Goal: Task Accomplishment & Management: Use online tool/utility

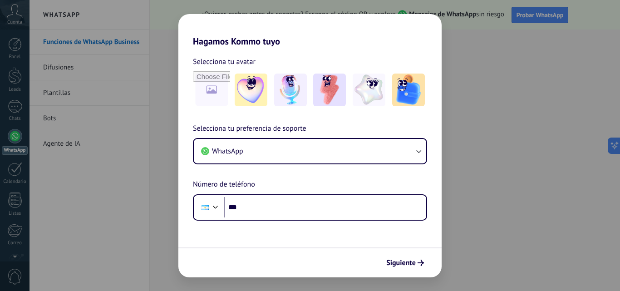
click at [500, 166] on div "Hagamos Kommo tuyo Selecciona tu avatar Selecciona tu preferencia de soporte Wh…" at bounding box center [310, 145] width 620 height 291
click at [327, 105] on img at bounding box center [329, 90] width 33 height 33
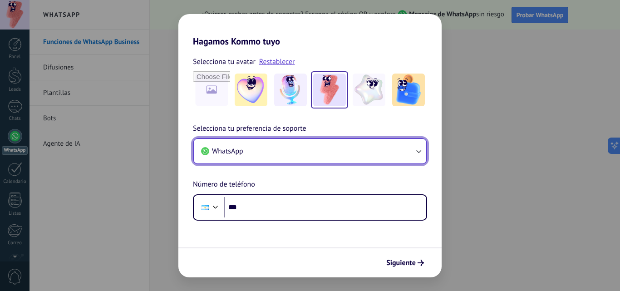
click at [287, 153] on button "WhatsApp" at bounding box center [310, 151] width 233 height 25
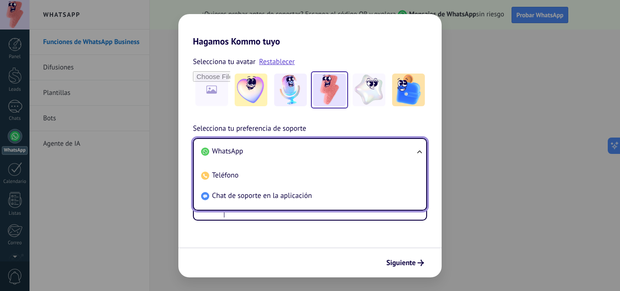
click at [287, 153] on li "WhatsApp" at bounding box center [309, 151] width 222 height 20
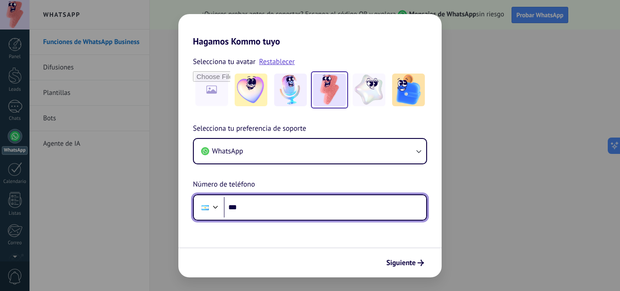
click at [282, 213] on input "***" at bounding box center [325, 207] width 203 height 21
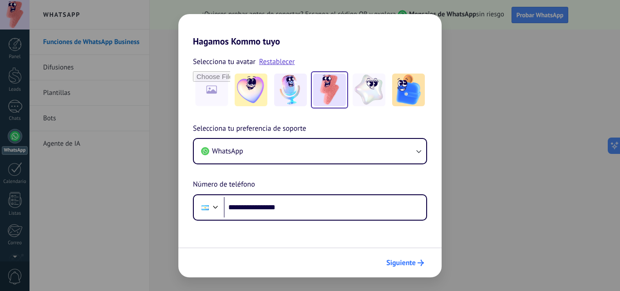
click at [426, 266] on button "Siguiente" at bounding box center [405, 262] width 46 height 15
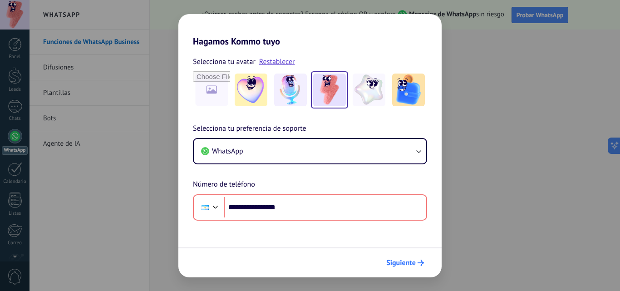
click at [402, 264] on span "Siguiente" at bounding box center [402, 263] width 30 height 6
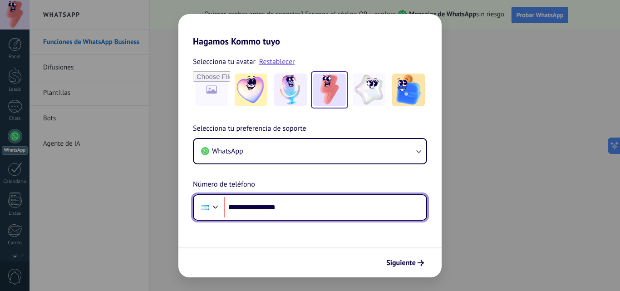
click at [243, 207] on input "**********" at bounding box center [325, 207] width 203 height 21
drag, startPoint x: 296, startPoint y: 208, endPoint x: 258, endPoint y: 200, distance: 38.4
click at [258, 200] on input "**********" at bounding box center [325, 207] width 203 height 21
click at [258, 207] on input "********" at bounding box center [325, 207] width 203 height 21
type input "**********"
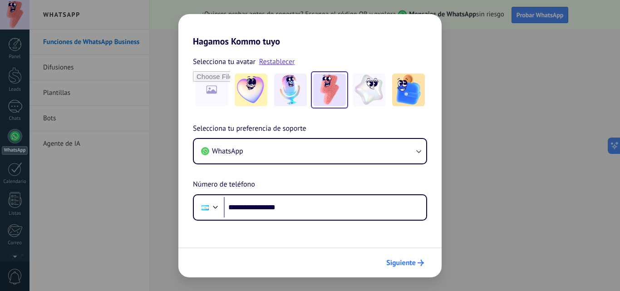
click at [406, 264] on span "Siguiente" at bounding box center [402, 263] width 30 height 6
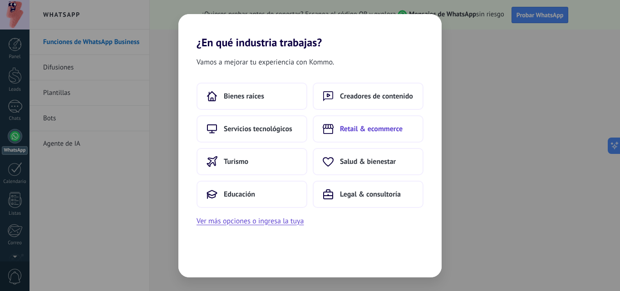
click at [364, 133] on span "Retail & ecommerce" at bounding box center [371, 128] width 63 height 9
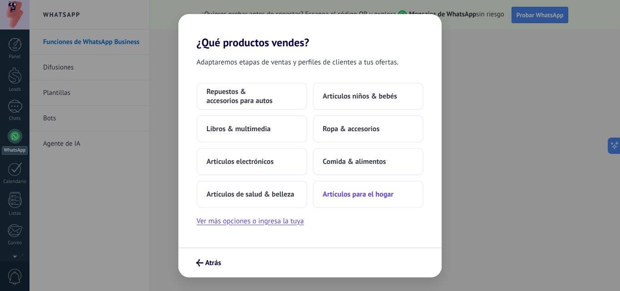
click at [342, 198] on span "Artículos para el hogar" at bounding box center [358, 194] width 71 height 9
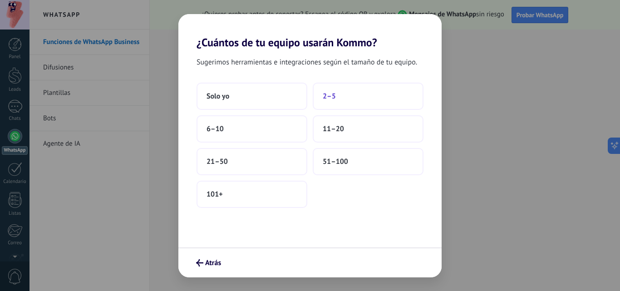
click at [328, 99] on span "2–5" at bounding box center [329, 96] width 13 height 9
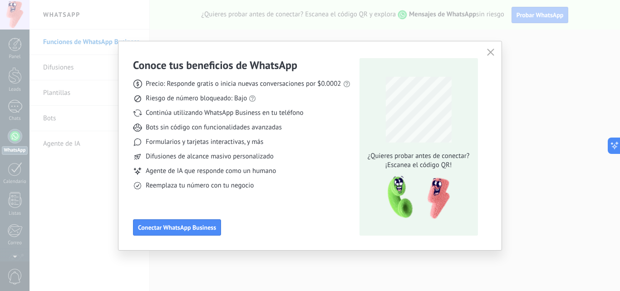
click at [491, 51] on icon "button" at bounding box center [490, 52] width 7 height 7
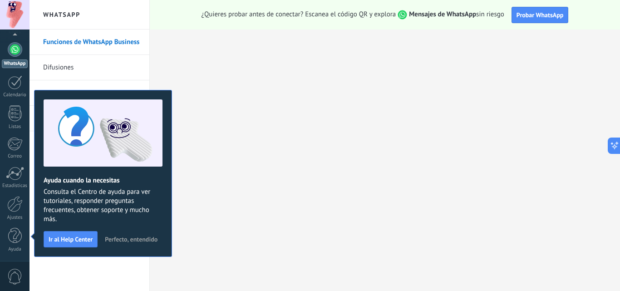
click at [118, 238] on span "Perfecto, entendido" at bounding box center [131, 239] width 53 height 6
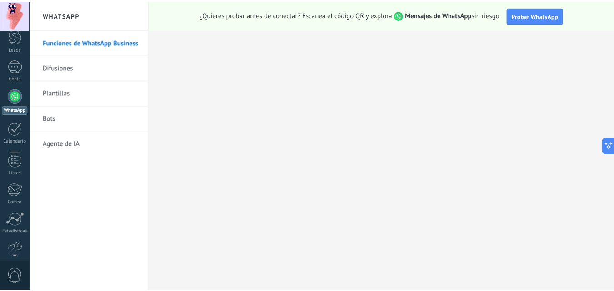
scroll to position [0, 0]
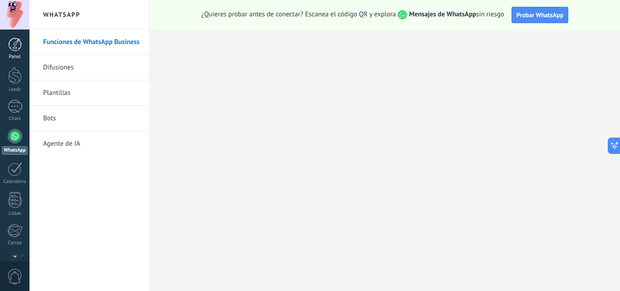
click at [19, 40] on div at bounding box center [15, 45] width 14 height 14
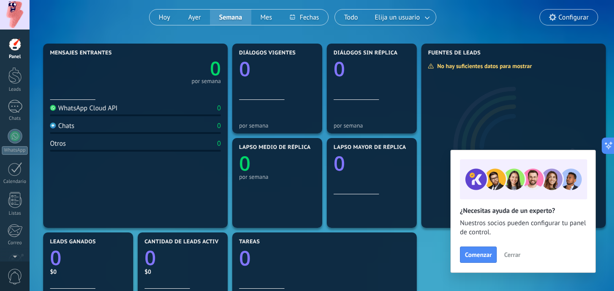
scroll to position [81, 0]
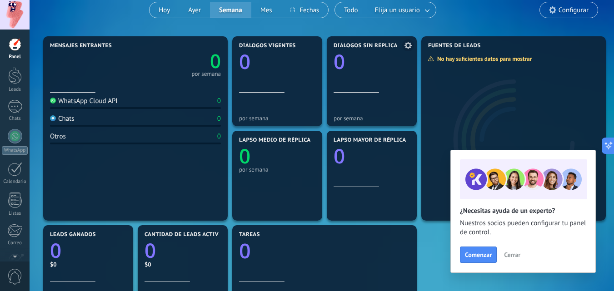
click at [361, 89] on div "Diálogos sin réplica 0" at bounding box center [371, 68] width 76 height 50
click at [265, 103] on div "por semana" at bounding box center [277, 107] width 76 height 29
click at [314, 42] on icon at bounding box center [313, 45] width 7 height 7
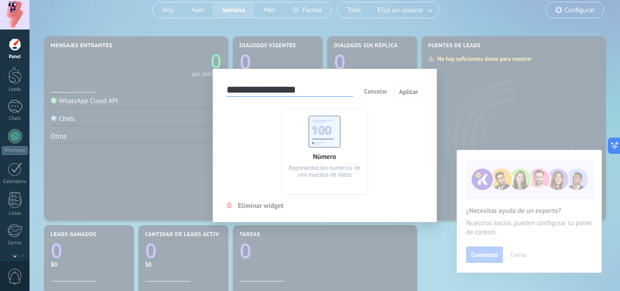
click at [253, 206] on span "Eliminar widget" at bounding box center [261, 206] width 46 height 9
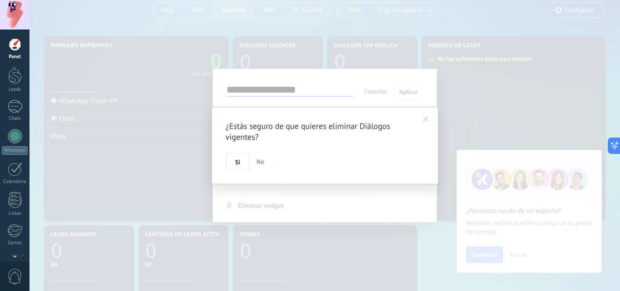
click at [260, 161] on span "No" at bounding box center [261, 162] width 8 height 8
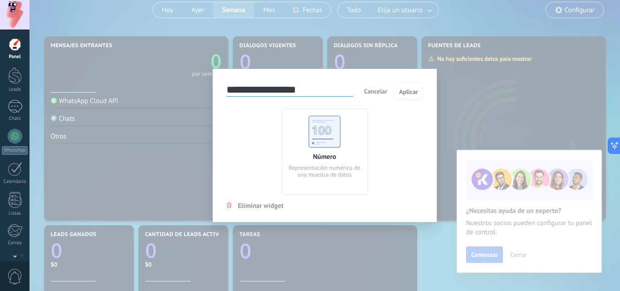
click at [380, 91] on span "Cancelar" at bounding box center [375, 91] width 23 height 8
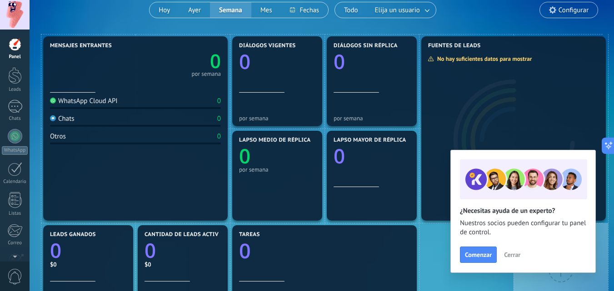
click at [515, 258] on span "Cerrar" at bounding box center [512, 255] width 16 height 6
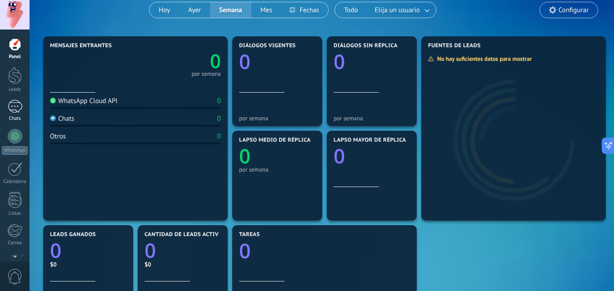
click at [18, 111] on div at bounding box center [15, 106] width 15 height 13
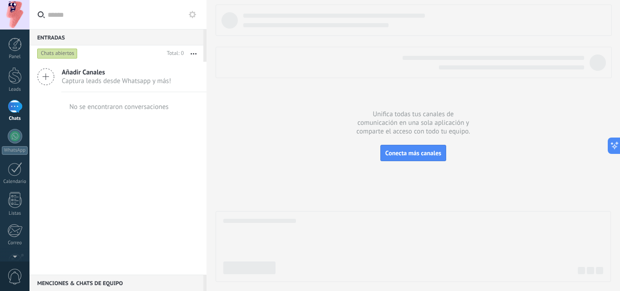
click at [90, 80] on span "Captura leads desde Whatsapp y más!" at bounding box center [116, 81] width 109 height 9
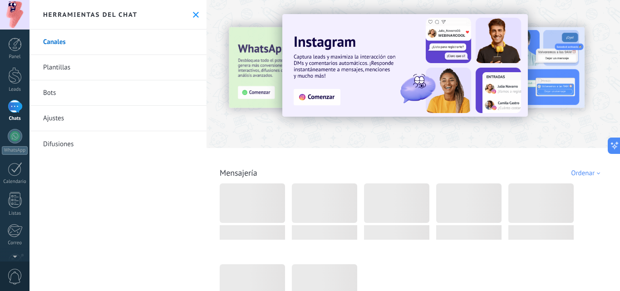
click at [84, 70] on link "Plantillas" at bounding box center [118, 67] width 177 height 25
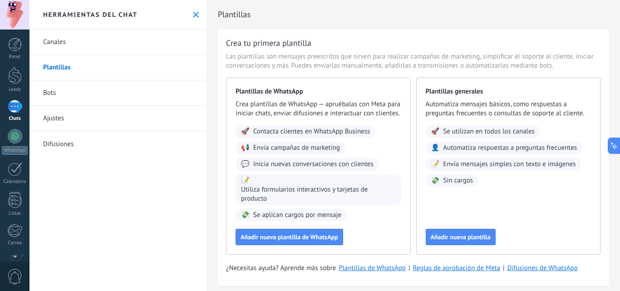
click at [78, 90] on link "Bots" at bounding box center [118, 92] width 177 height 25
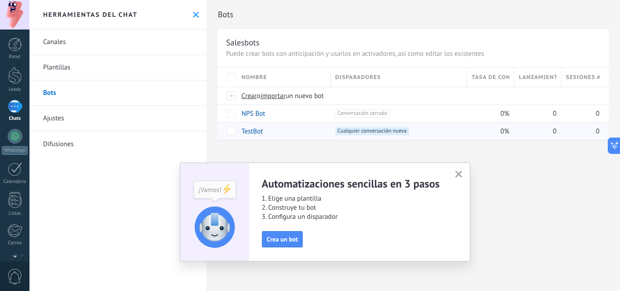
click at [258, 133] on link "TestBot" at bounding box center [252, 131] width 21 height 9
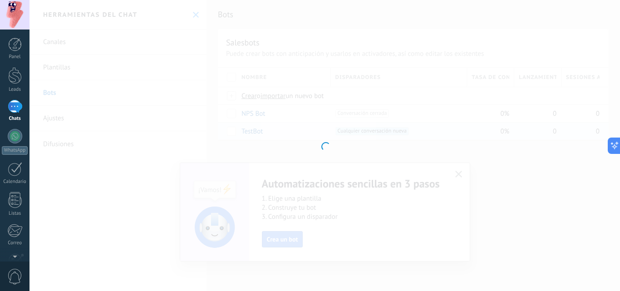
type input "*******"
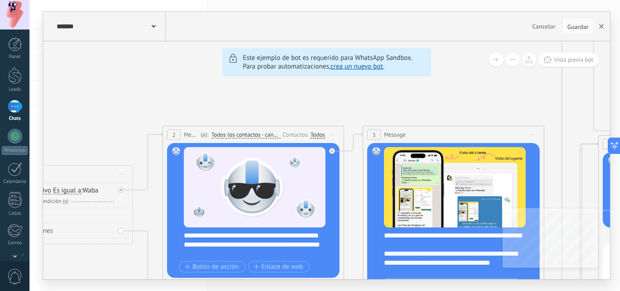
click at [605, 27] on button "button" at bounding box center [602, 26] width 14 height 17
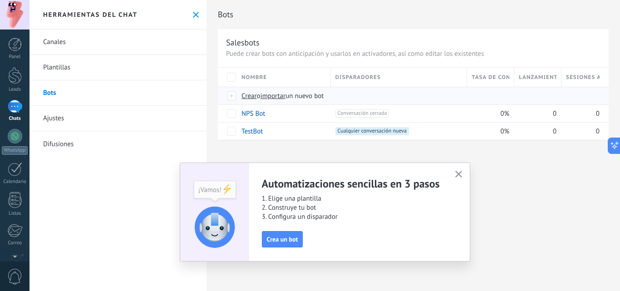
click at [258, 99] on span "o" at bounding box center [259, 96] width 4 height 9
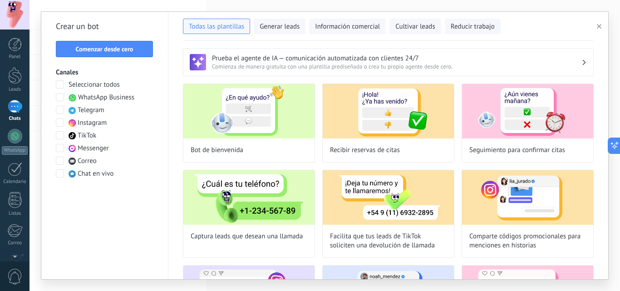
click at [62, 85] on span at bounding box center [60, 84] width 8 height 8
click at [114, 47] on span "Comenzar desde cero" at bounding box center [105, 49] width 58 height 6
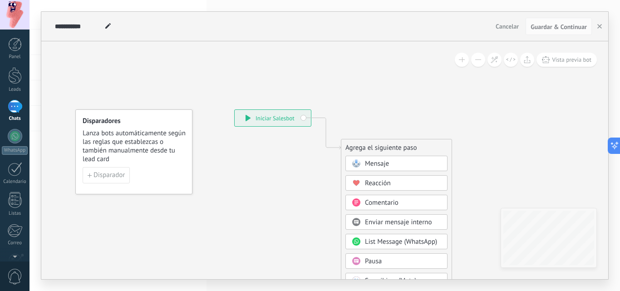
click at [305, 115] on div "**********" at bounding box center [273, 118] width 76 height 16
click at [371, 168] on span "Mensaje" at bounding box center [377, 163] width 24 height 9
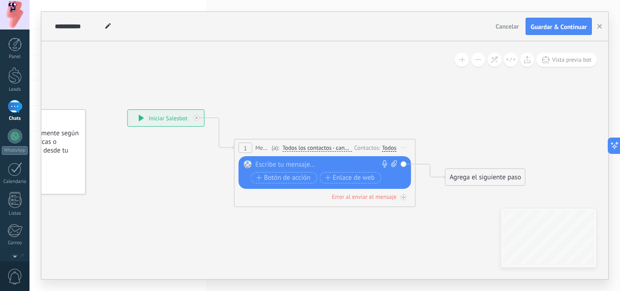
click at [281, 169] on div at bounding box center [323, 164] width 135 height 9
click at [600, 25] on icon "button" at bounding box center [600, 26] width 5 height 5
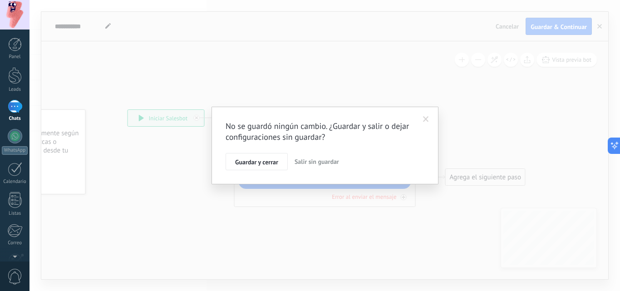
click at [317, 162] on span "Salir sin guardar" at bounding box center [317, 162] width 45 height 8
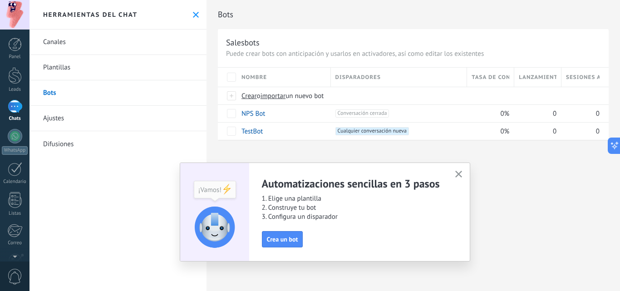
click at [460, 173] on use "button" at bounding box center [459, 174] width 7 height 7
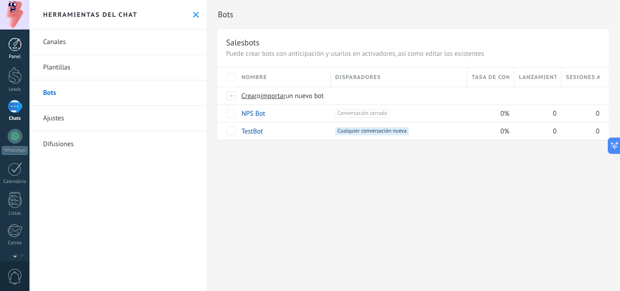
click at [15, 46] on div at bounding box center [15, 45] width 14 height 14
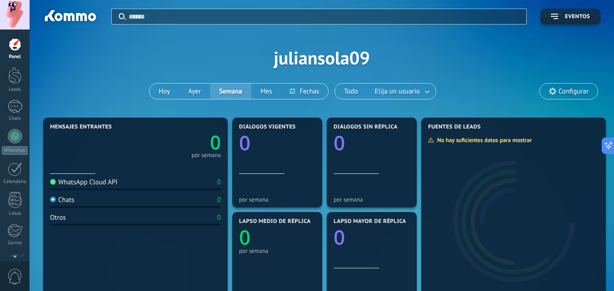
click at [271, 243] on icon "0" at bounding box center [277, 235] width 76 height 20
click at [12, 71] on div at bounding box center [15, 75] width 14 height 17
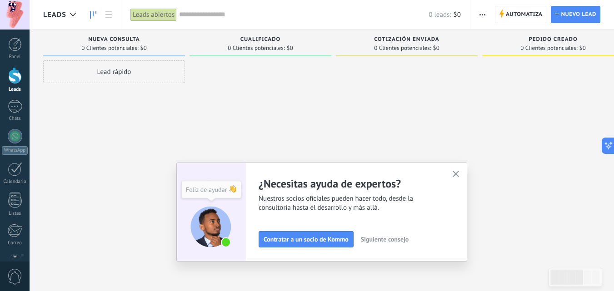
click at [457, 173] on icon "button" at bounding box center [455, 174] width 7 height 7
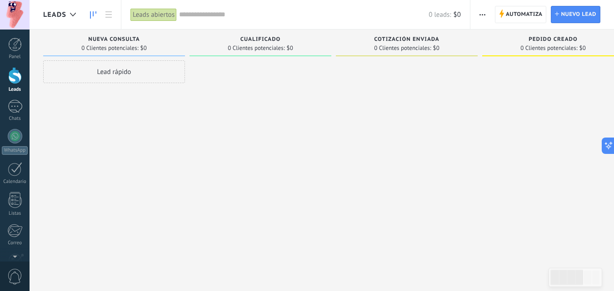
drag, startPoint x: 111, startPoint y: 68, endPoint x: 231, endPoint y: 99, distance: 123.3
click at [249, 110] on div "Lamentablemente, no hay leads con estos parámetros. Mostrar todo Leads Entrante…" at bounding box center [486, 131] width 887 height 203
click at [116, 68] on div "Lead rápido" at bounding box center [114, 71] width 142 height 23
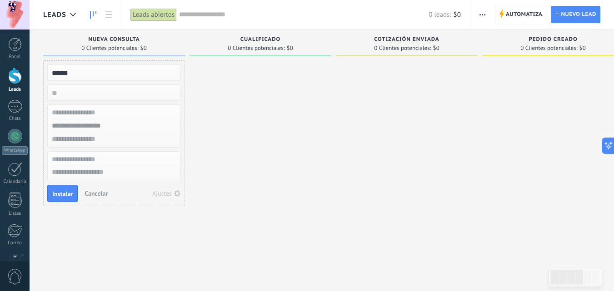
type input "******"
click at [100, 96] on input "numeric" at bounding box center [113, 92] width 133 height 13
type input "***"
click at [63, 196] on span "Instalar" at bounding box center [62, 194] width 20 height 6
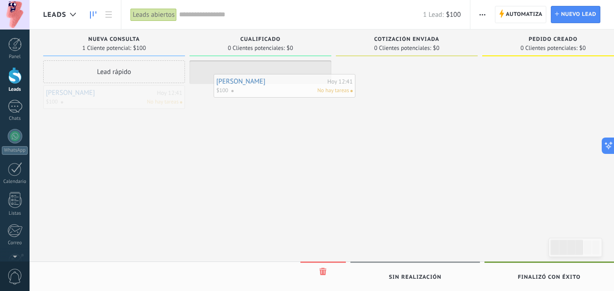
drag, startPoint x: 106, startPoint y: 104, endPoint x: 273, endPoint y: 83, distance: 168.9
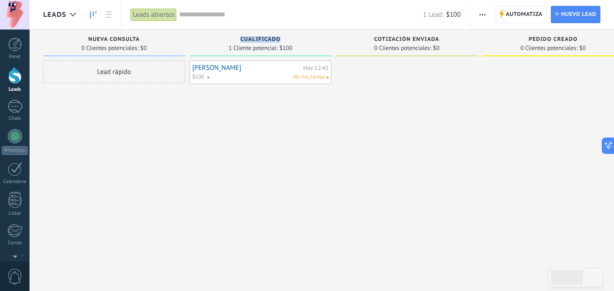
drag, startPoint x: 279, startPoint y: 39, endPoint x: 239, endPoint y: 30, distance: 40.8
click at [239, 30] on div "Cualificado 1 Cliente potencial: $100" at bounding box center [260, 43] width 142 height 27
click at [482, 16] on span "button" at bounding box center [482, 14] width 6 height 17
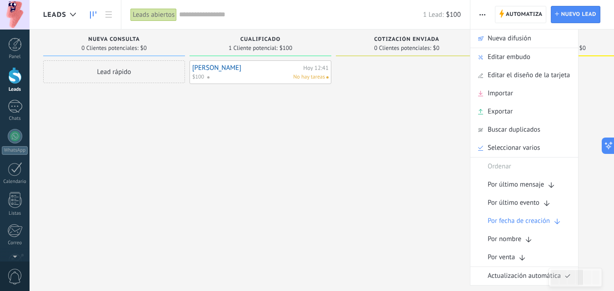
click at [206, 139] on div "[PERSON_NAME] 12:41 $100 No hay tareas" at bounding box center [260, 146] width 142 height 173
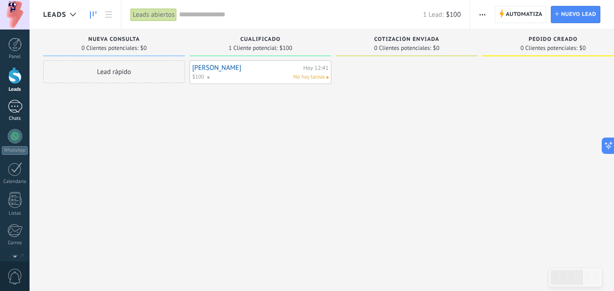
click at [15, 107] on div at bounding box center [15, 106] width 15 height 13
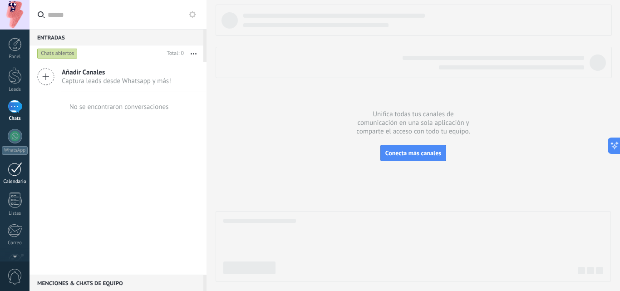
click at [10, 177] on link "Calendario" at bounding box center [15, 173] width 30 height 23
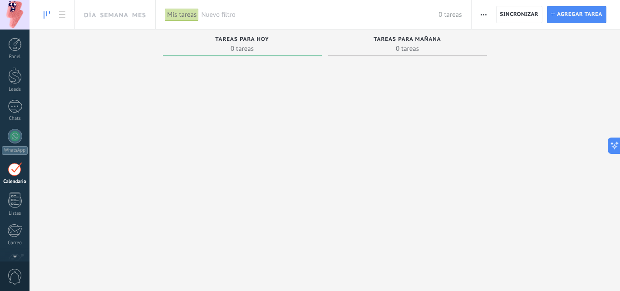
scroll to position [26, 0]
click at [219, 15] on span "Nuevo filtro" at bounding box center [320, 14] width 238 height 9
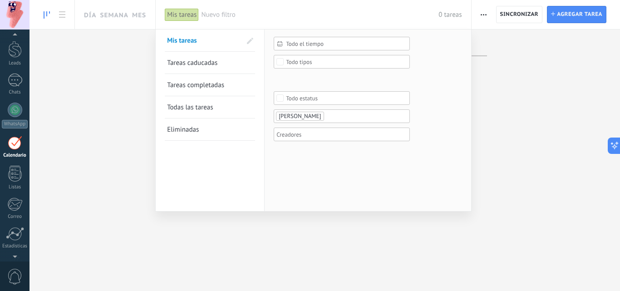
click at [107, 91] on div at bounding box center [310, 145] width 620 height 291
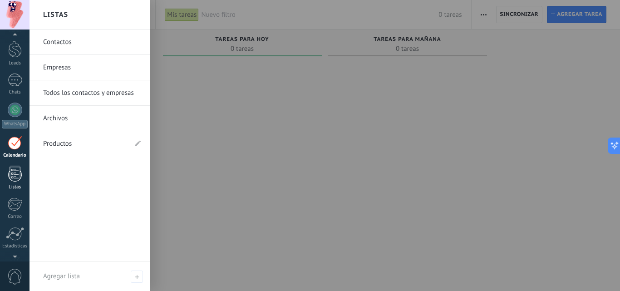
click at [17, 174] on div at bounding box center [15, 174] width 14 height 16
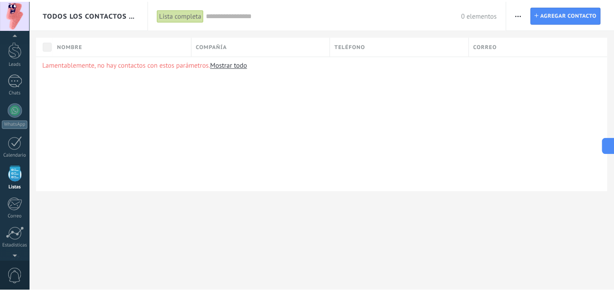
scroll to position [56, 0]
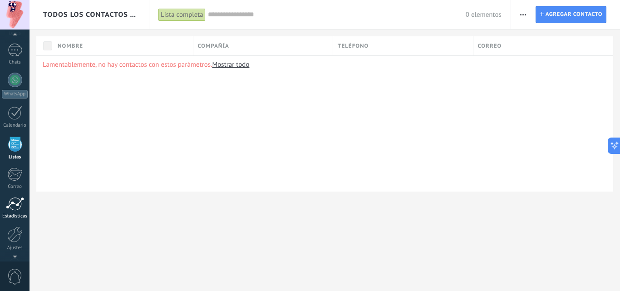
click at [6, 199] on div at bounding box center [15, 204] width 18 height 14
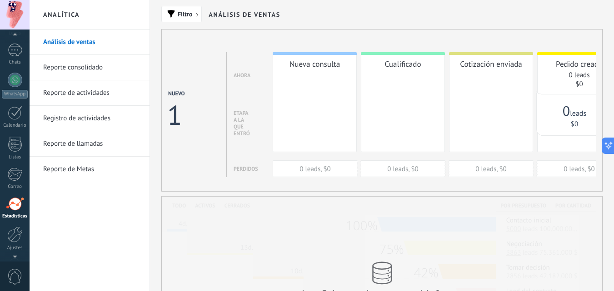
scroll to position [87, 0]
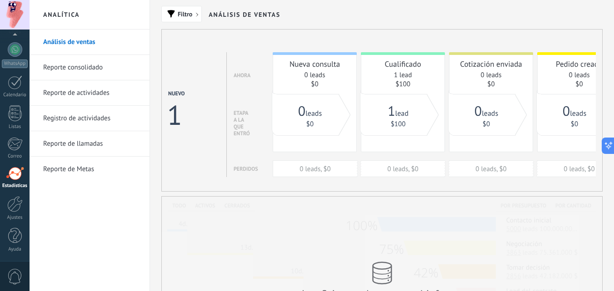
click at [99, 60] on link "Reporte consolidado" at bounding box center [91, 67] width 97 height 25
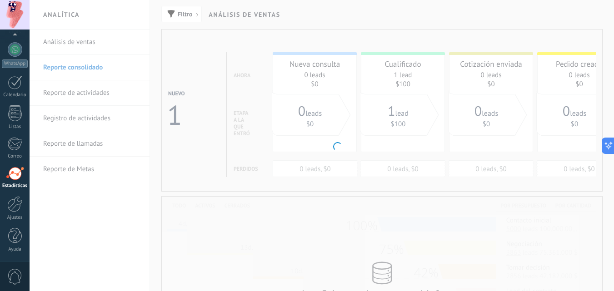
click at [84, 120] on body ".abccls-1,.abccls-2{fill-rule:evenodd}.abccls-2{fill:#fff} .abfcls-1{fill:none}…" at bounding box center [307, 145] width 614 height 291
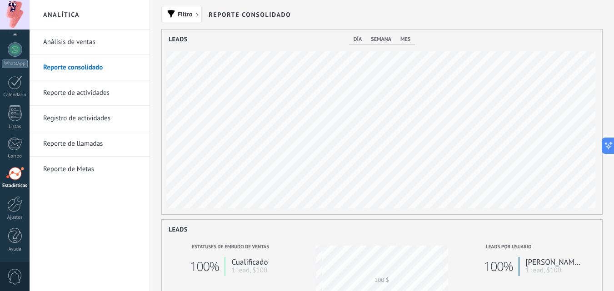
scroll to position [185, 440]
click at [86, 149] on link "Reporte de llamadas" at bounding box center [91, 143] width 97 height 25
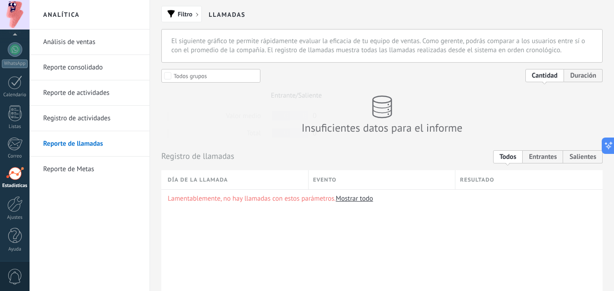
click at [79, 173] on link "Reporte de Metas" at bounding box center [91, 169] width 97 height 25
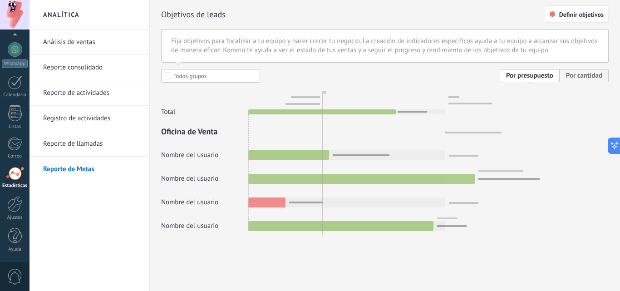
click at [74, 93] on link "Reporte de actividades" at bounding box center [91, 92] width 97 height 25
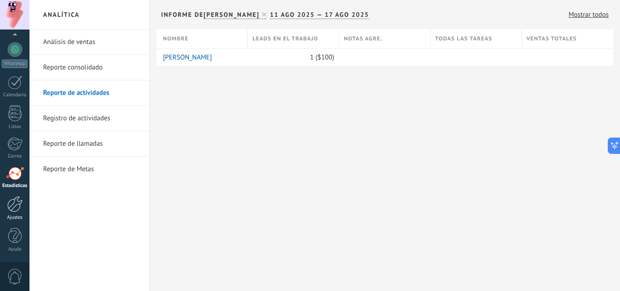
click at [20, 209] on div at bounding box center [14, 204] width 15 height 16
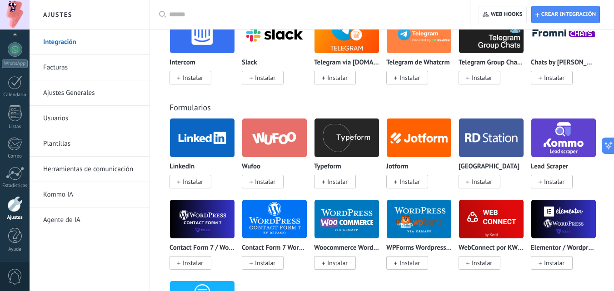
scroll to position [149, 0]
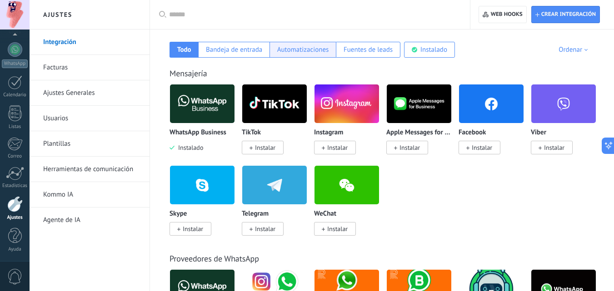
click at [310, 48] on div "Automatizaciones" at bounding box center [303, 49] width 52 height 9
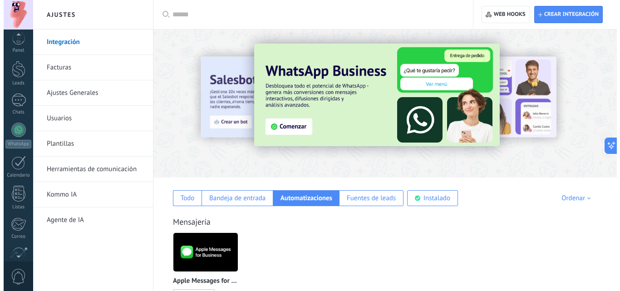
scroll to position [0, 0]
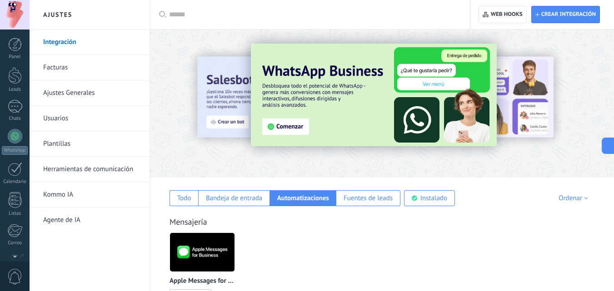
click at [14, 39] on div at bounding box center [15, 45] width 14 height 14
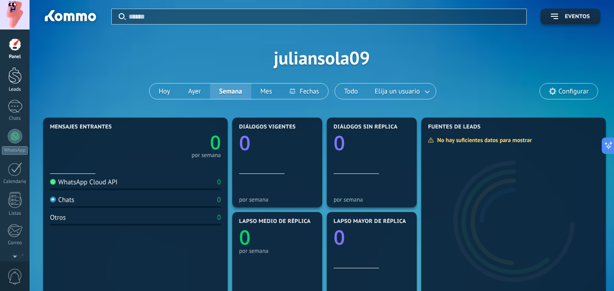
click at [12, 77] on div at bounding box center [15, 75] width 14 height 17
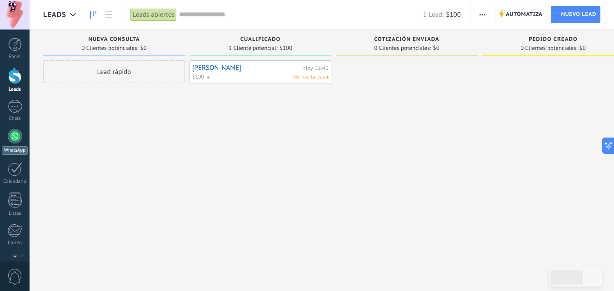
click at [15, 136] on div at bounding box center [15, 136] width 15 height 15
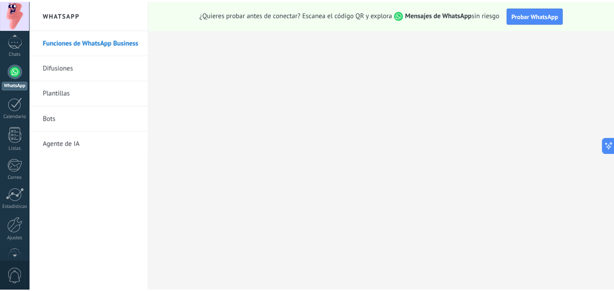
scroll to position [87, 0]
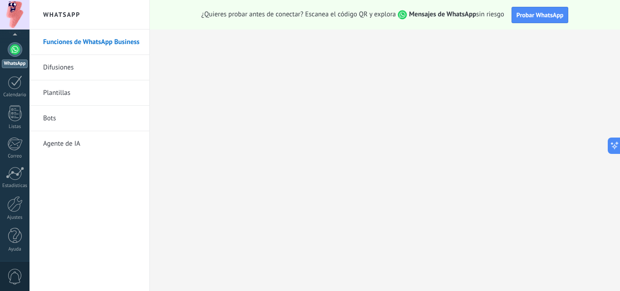
click at [15, 257] on div "Panel Leads Chats WhatsApp Clientes" at bounding box center [15, 106] width 30 height 311
click at [14, 203] on div at bounding box center [14, 204] width 15 height 16
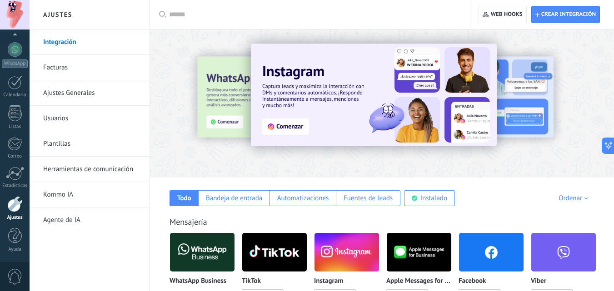
click at [88, 95] on link "Ajustes Generales" at bounding box center [91, 92] width 97 height 25
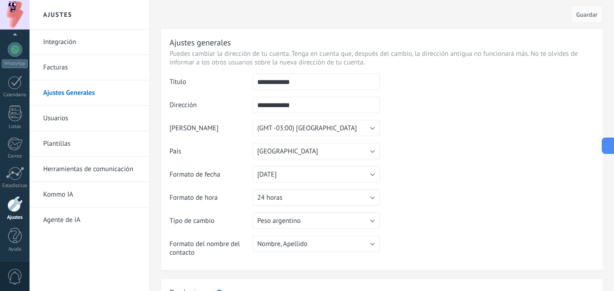
click at [79, 111] on link "Usuarios" at bounding box center [91, 118] width 97 height 25
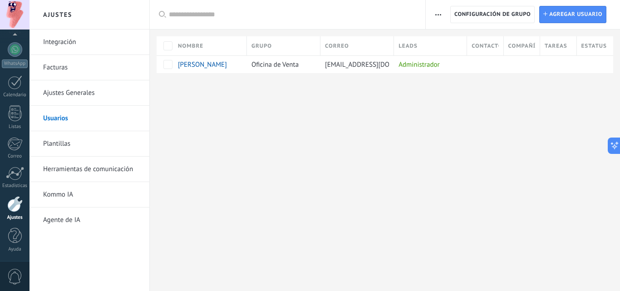
click at [61, 37] on link "Integración" at bounding box center [91, 42] width 97 height 25
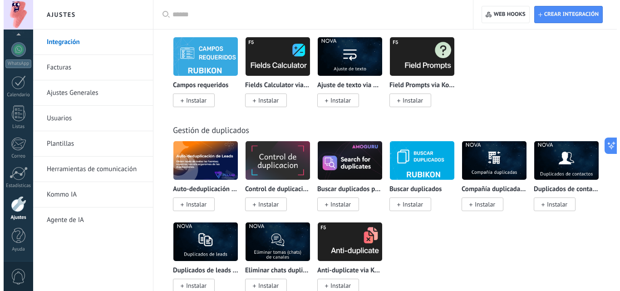
scroll to position [3613, 0]
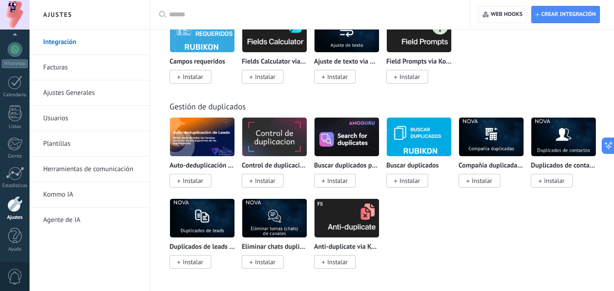
click at [475, 178] on span "Instalar" at bounding box center [481, 181] width 20 height 8
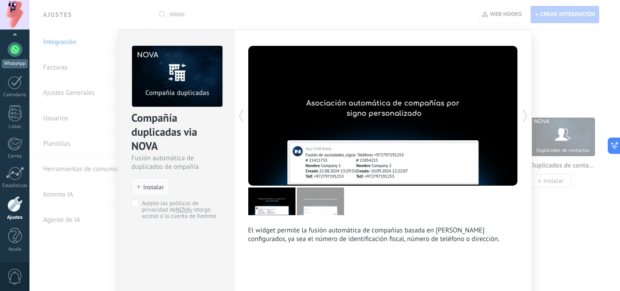
click at [22, 54] on link "WhatsApp" at bounding box center [15, 55] width 30 height 26
